Goal: Task Accomplishment & Management: Use online tool/utility

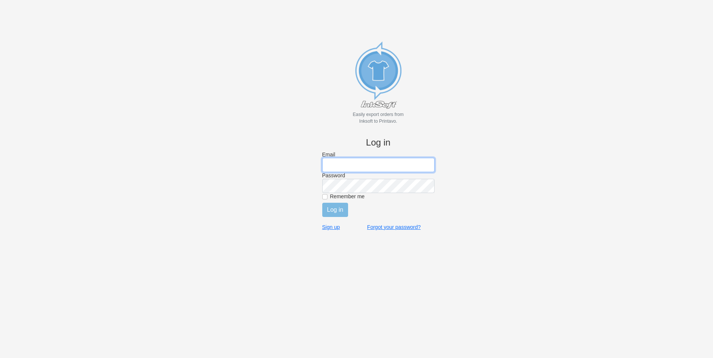
type input "[EMAIL_ADDRESS][DOMAIN_NAME]"
click at [337, 196] on label "Remember me" at bounding box center [382, 196] width 104 height 7
click at [327, 196] on input "Remember me" at bounding box center [324, 196] width 5 height 5
checkbox input "true"
click at [336, 211] on input "Log in" at bounding box center [335, 210] width 26 height 14
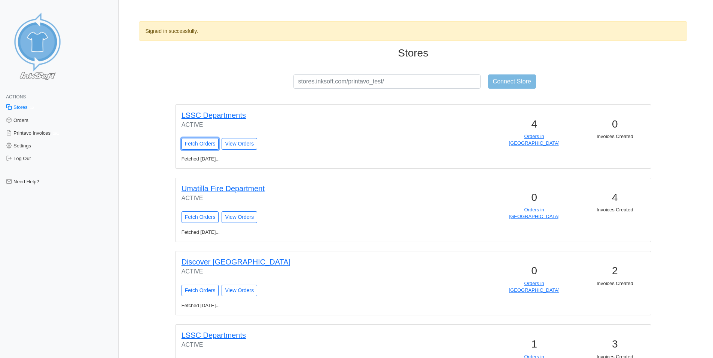
click at [198, 144] on input "Fetch Orders" at bounding box center [199, 144] width 37 height 12
type input "Fetching Orders..."
click at [535, 135] on link "Orders in [GEOGRAPHIC_DATA]" at bounding box center [534, 140] width 51 height 12
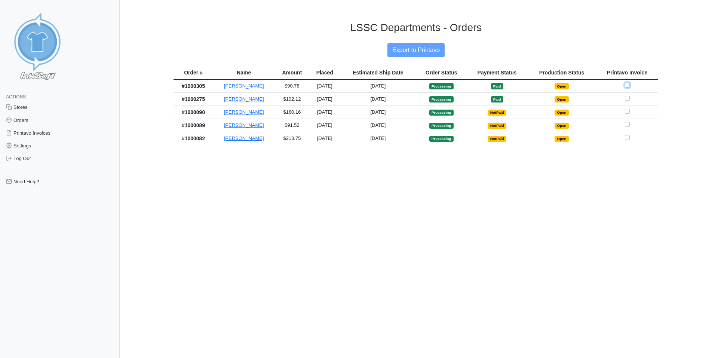
click at [628, 86] on input "Checkbox for selecting orders for invoice" at bounding box center [627, 85] width 5 height 5
checkbox input "true"
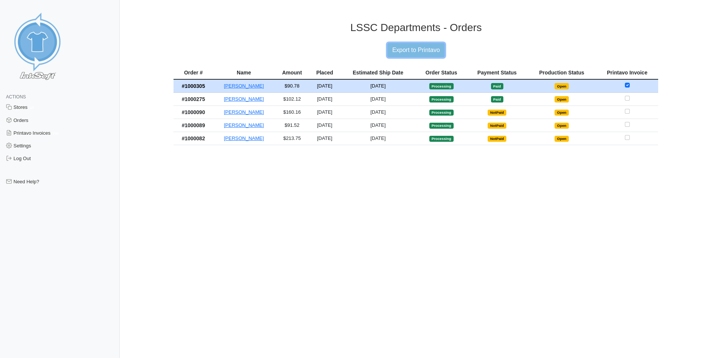
click at [428, 49] on input "Export to Printavo" at bounding box center [416, 50] width 57 height 14
type input "Exporting to Printavo..."
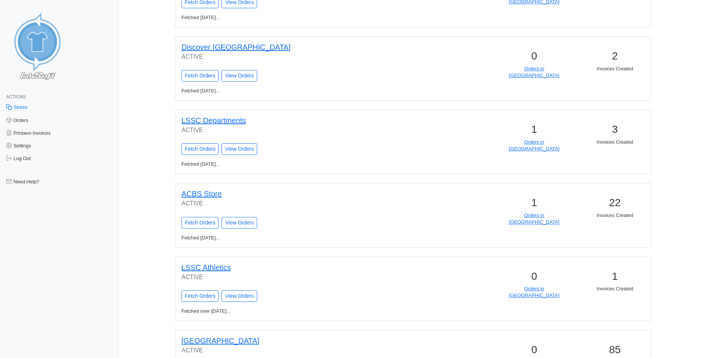
scroll to position [197, 0]
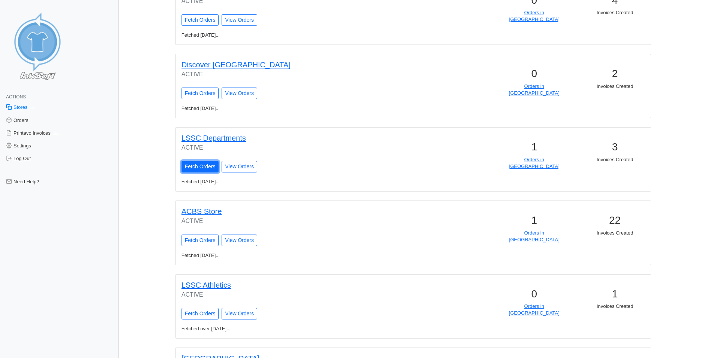
click at [185, 169] on input "Fetch Orders" at bounding box center [199, 167] width 37 height 12
type input "Fetching Orders..."
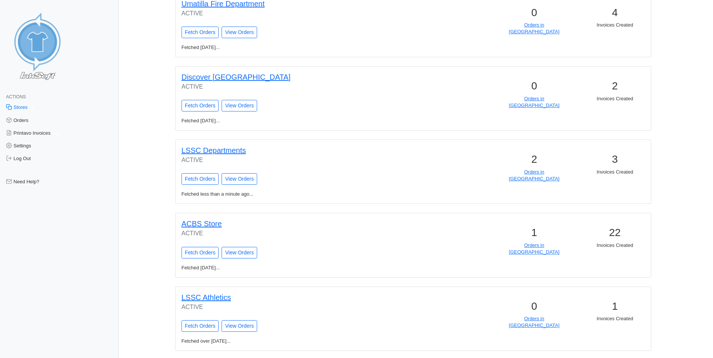
scroll to position [187, 0]
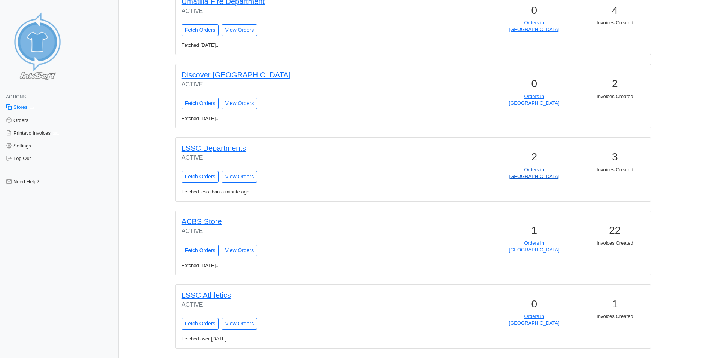
click at [542, 172] on link "Orders in [GEOGRAPHIC_DATA]" at bounding box center [534, 173] width 51 height 12
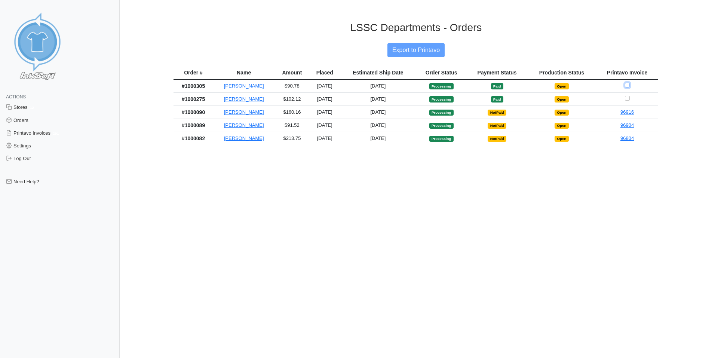
click at [628, 85] on input "Checkbox for selecting orders for invoice" at bounding box center [627, 85] width 5 height 5
checkbox input "true"
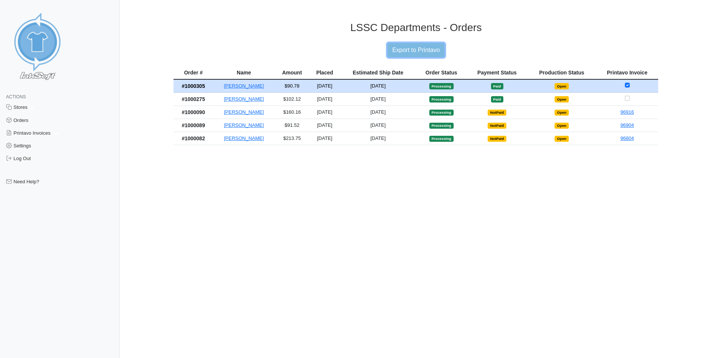
click at [423, 48] on input "Export to Printavo" at bounding box center [416, 50] width 57 height 14
type input "Exporting to Printavo..."
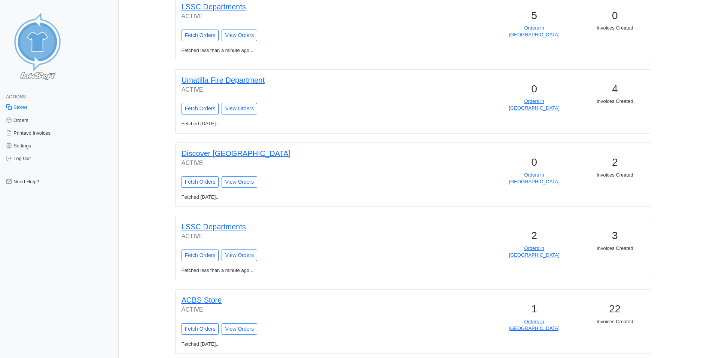
scroll to position [112, 0]
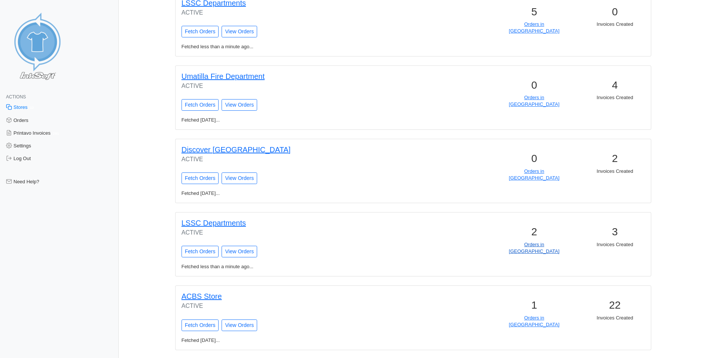
click at [538, 245] on link "Orders in [GEOGRAPHIC_DATA]" at bounding box center [534, 248] width 51 height 12
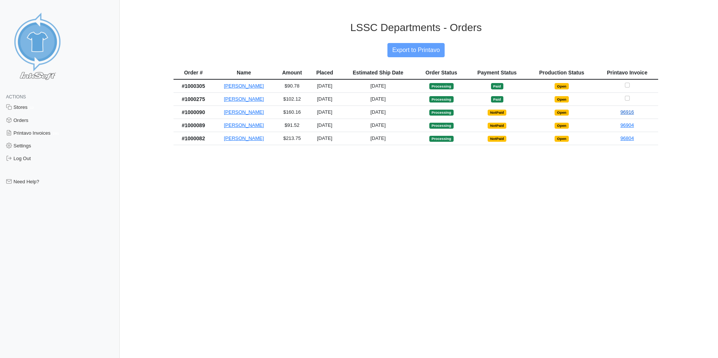
click at [626, 112] on link "96916" at bounding box center [627, 112] width 13 height 6
click at [627, 113] on link "96916" at bounding box center [627, 112] width 13 height 6
click at [630, 83] on input "Checkbox for selecting orders for invoice" at bounding box center [627, 85] width 5 height 5
checkbox input "true"
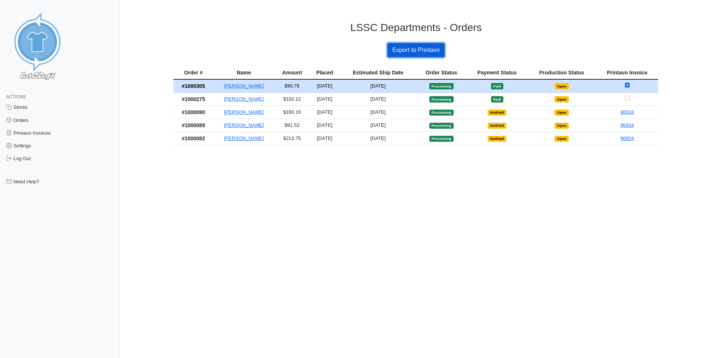
click at [414, 56] on input "Export to Printavo" at bounding box center [416, 50] width 57 height 14
type input "Export to Printavo"
click at [27, 146] on link "Settings" at bounding box center [60, 146] width 120 height 13
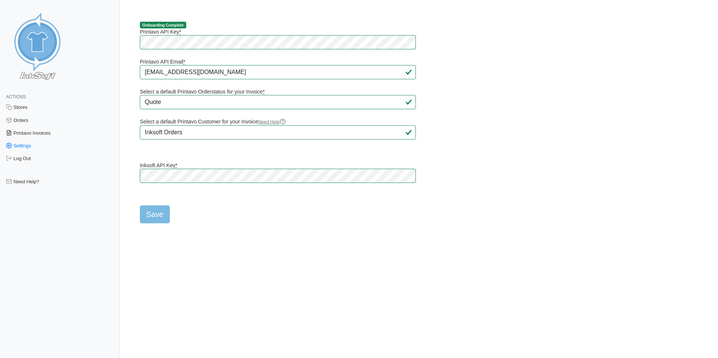
click at [37, 135] on link "Printavo Invoices 291" at bounding box center [60, 133] width 120 height 13
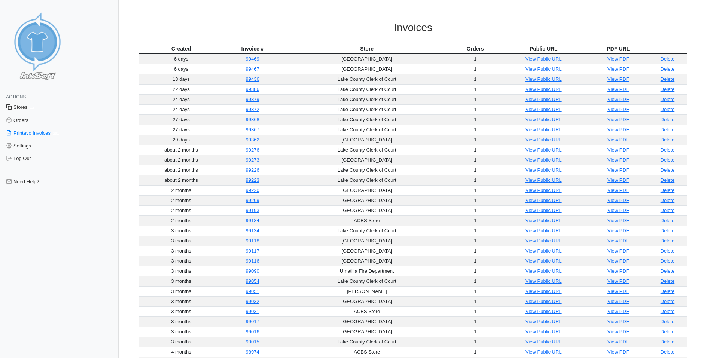
click at [25, 108] on link "Stores 12" at bounding box center [59, 107] width 119 height 13
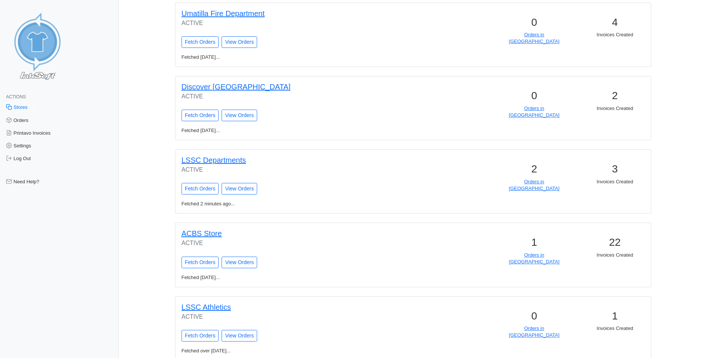
scroll to position [224, 0]
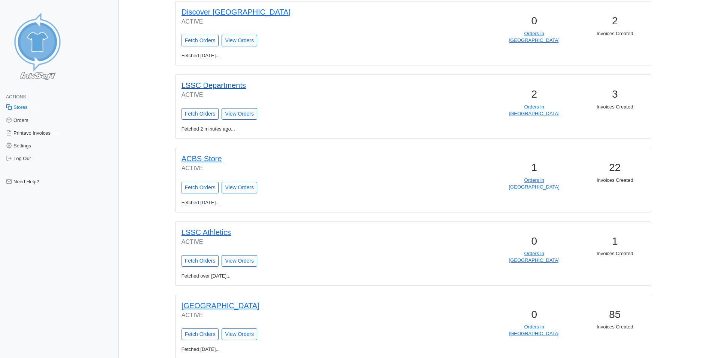
click at [218, 86] on link "LSSC Departments" at bounding box center [213, 85] width 64 height 8
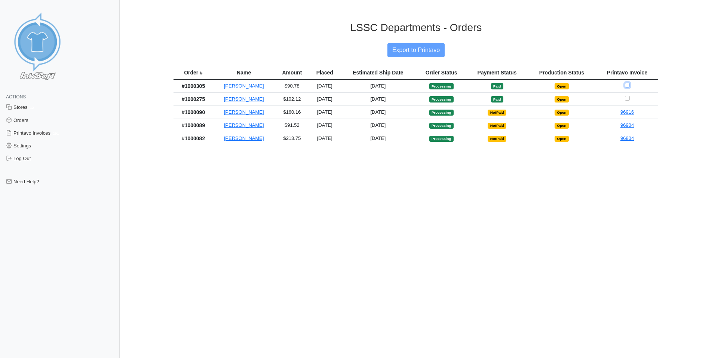
click at [627, 86] on input "Checkbox for selecting orders for invoice" at bounding box center [627, 85] width 5 height 5
checkbox input "true"
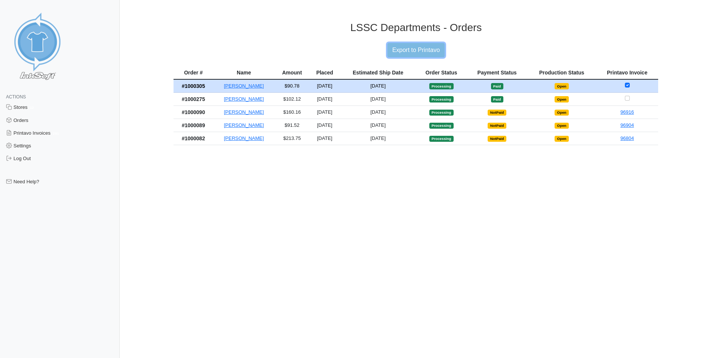
click at [421, 55] on input "Export to Printavo" at bounding box center [416, 50] width 57 height 14
type input "Exporting to Printavo..."
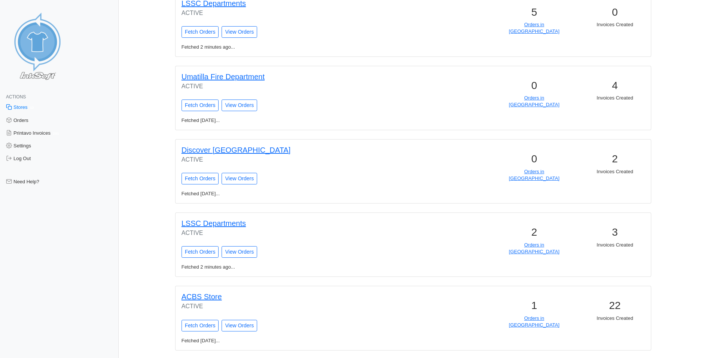
scroll to position [112, 0]
click at [234, 225] on link "LSSC Departments" at bounding box center [213, 223] width 64 height 8
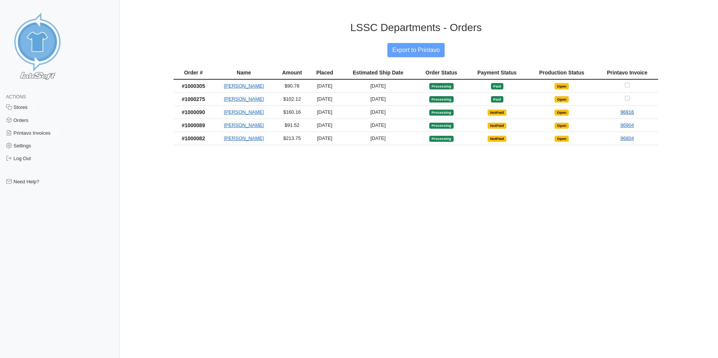
click at [626, 112] on link "96916" at bounding box center [627, 112] width 13 height 6
